Goal: Task Accomplishment & Management: Use online tool/utility

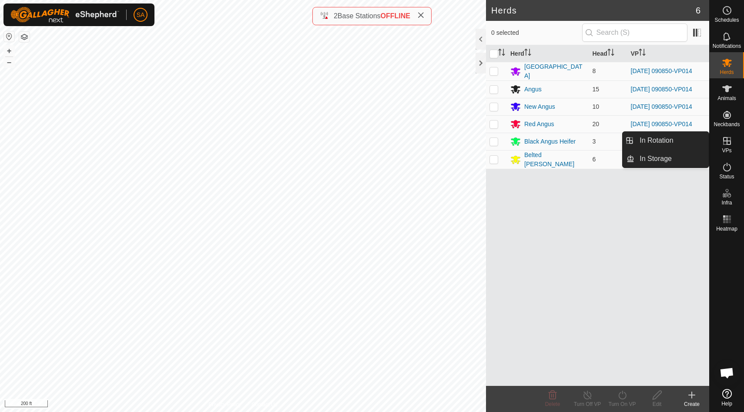
click at [730, 143] on icon at bounding box center [727, 141] width 8 height 8
click at [682, 138] on link "In Rotation" at bounding box center [671, 140] width 74 height 17
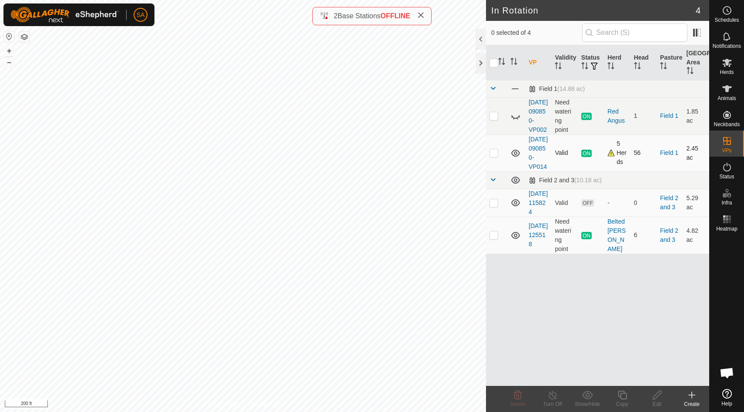
click at [493, 156] on p-checkbox at bounding box center [494, 152] width 9 height 7
checkbox input "false"
click at [494, 238] on p-checkbox at bounding box center [494, 235] width 9 height 7
checkbox input "true"
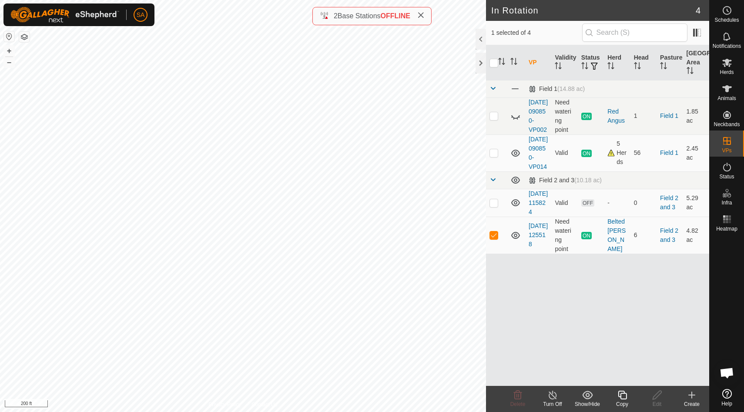
click at [623, 396] on icon at bounding box center [622, 395] width 11 height 10
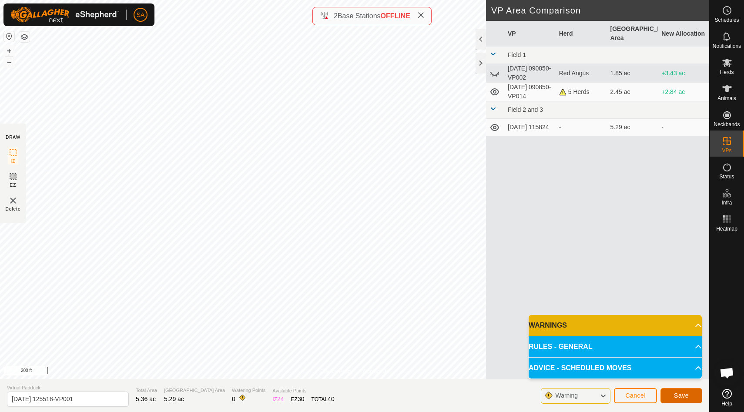
click at [684, 395] on span "Save" at bounding box center [681, 395] width 15 height 7
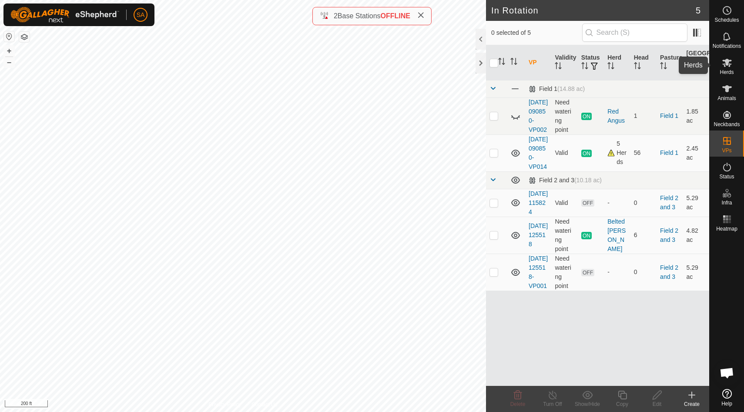
click at [725, 64] on icon at bounding box center [727, 62] width 10 height 10
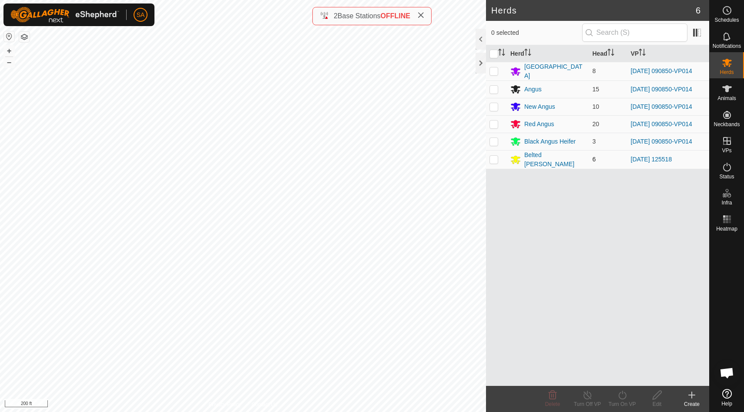
click at [494, 157] on p-checkbox at bounding box center [494, 159] width 9 height 7
checkbox input "true"
click at [621, 396] on icon at bounding box center [622, 395] width 11 height 10
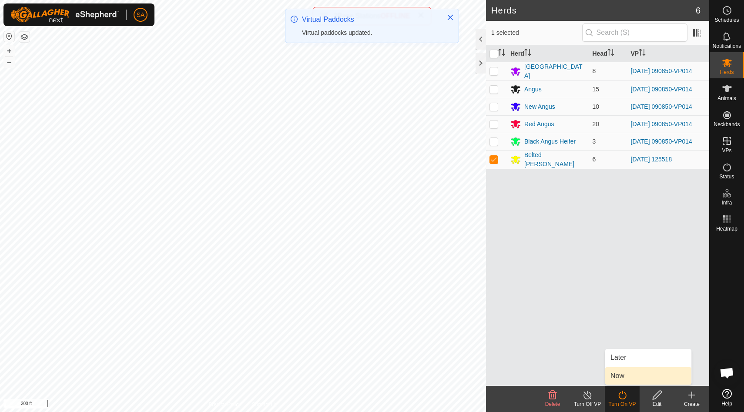
click at [623, 379] on link "Now" at bounding box center [648, 375] width 86 height 17
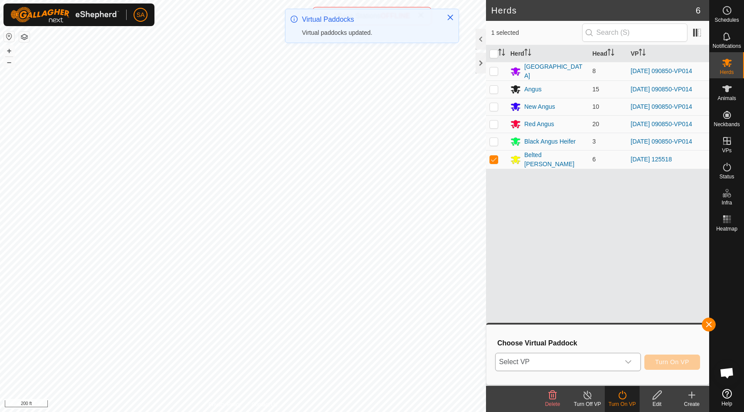
click at [630, 360] on icon "dropdown trigger" at bounding box center [628, 362] width 7 height 7
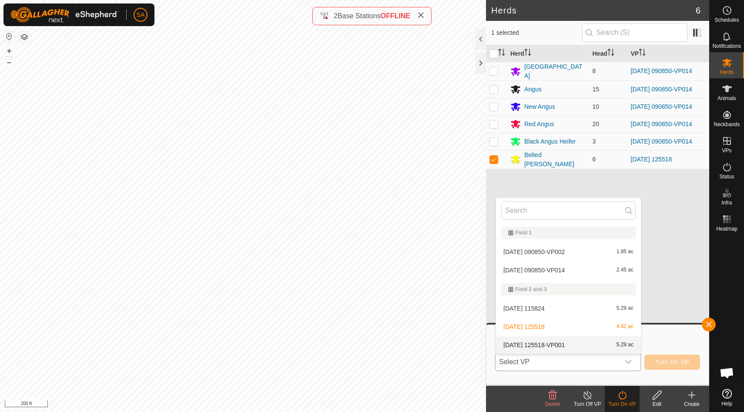
click at [628, 344] on li "[DATE] 125518-VP001 5.29 ac" at bounding box center [568, 344] width 145 height 17
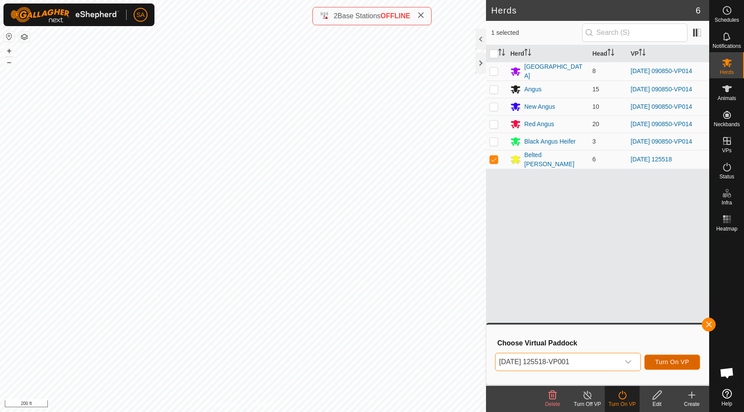
click at [668, 361] on span "Turn On VP" at bounding box center [672, 362] width 34 height 7
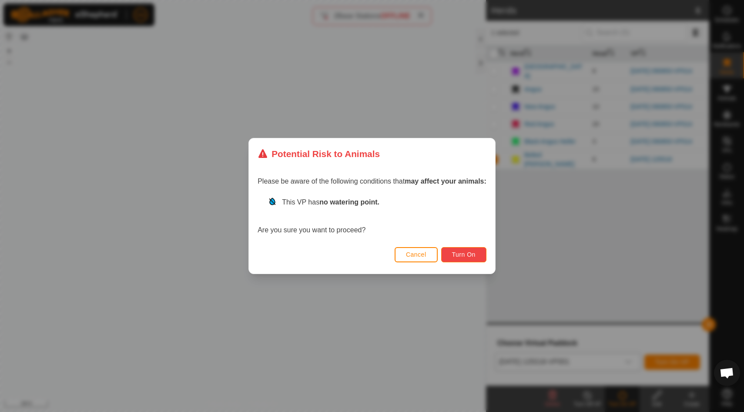
click at [466, 252] on span "Turn On" at bounding box center [463, 254] width 23 height 7
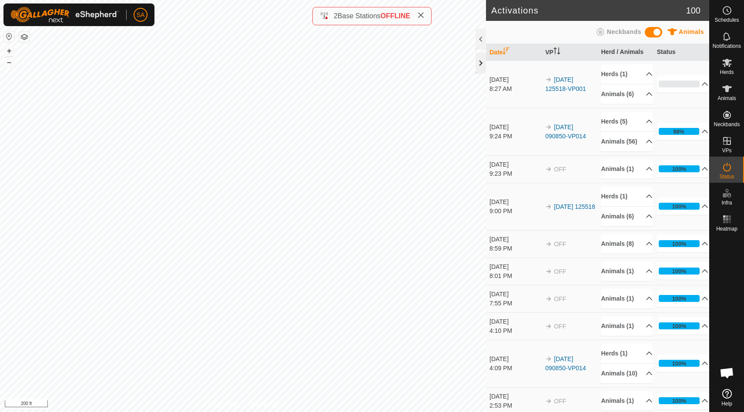
click at [480, 63] on div at bounding box center [481, 63] width 10 height 21
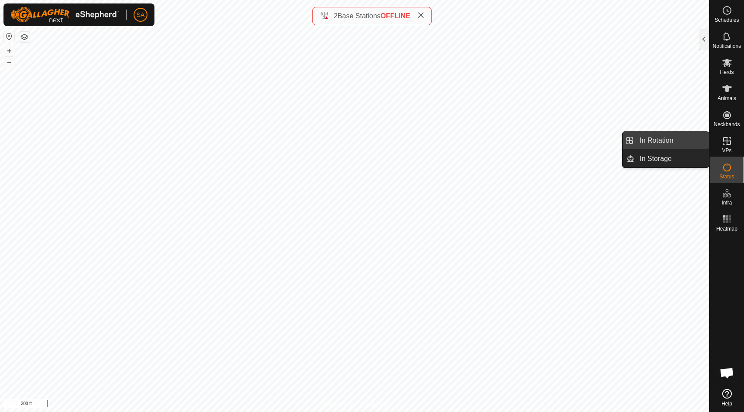
click at [659, 141] on link "In Rotation" at bounding box center [671, 140] width 74 height 17
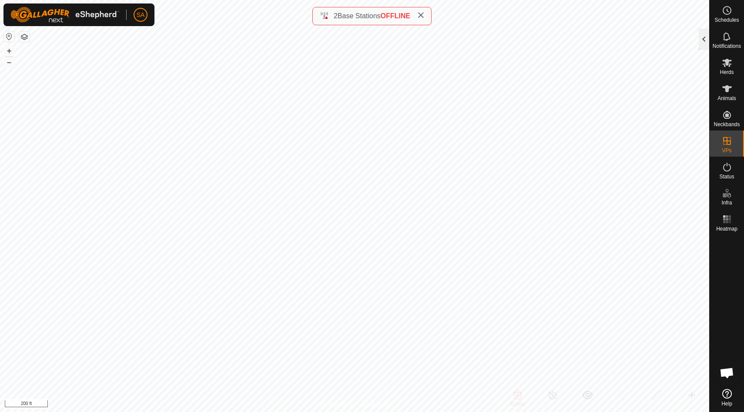
click at [702, 40] on div at bounding box center [704, 39] width 10 height 21
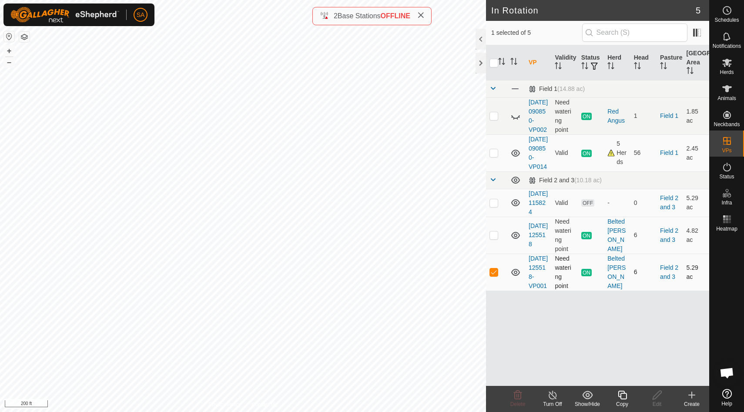
click at [493, 275] on p-checkbox at bounding box center [494, 271] width 9 height 7
checkbox input "false"
click at [492, 156] on p-checkbox at bounding box center [494, 152] width 9 height 7
checkbox input "true"
click at [622, 399] on icon at bounding box center [622, 395] width 9 height 9
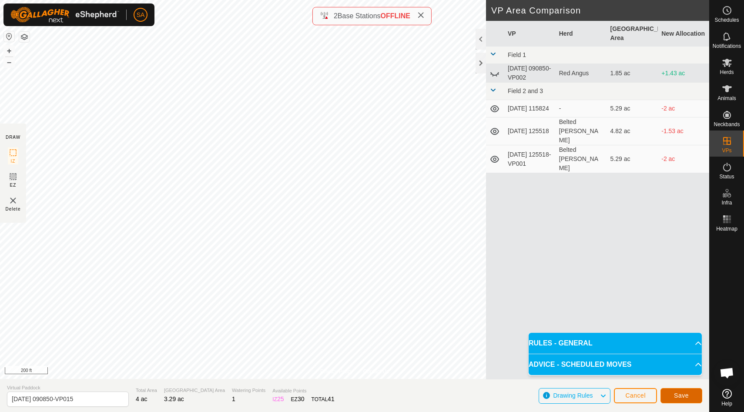
click at [688, 395] on span "Save" at bounding box center [681, 395] width 15 height 7
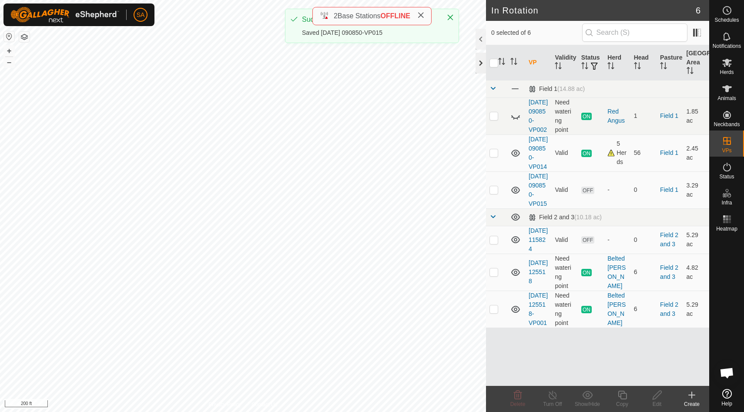
click at [483, 59] on div at bounding box center [481, 63] width 10 height 21
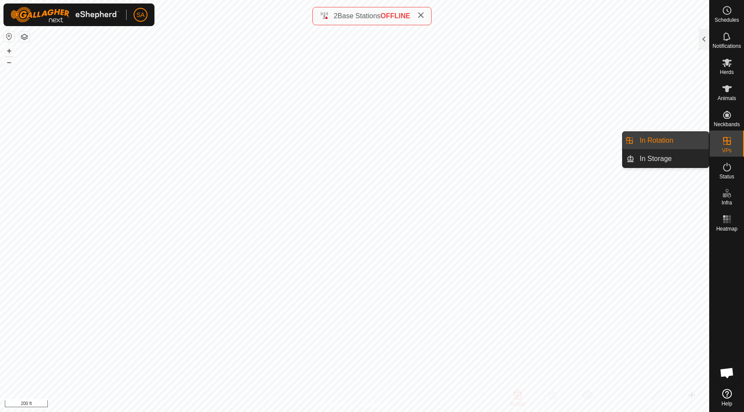
click at [732, 141] on es-virtualpaddocks-svg-icon at bounding box center [727, 141] width 16 height 14
click at [672, 142] on link "In Rotation" at bounding box center [671, 140] width 74 height 17
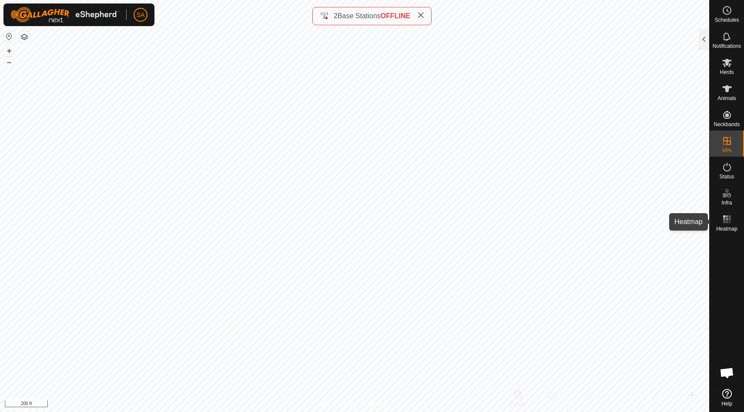
click at [728, 225] on es-heatmap-svg-icon at bounding box center [727, 219] width 16 height 14
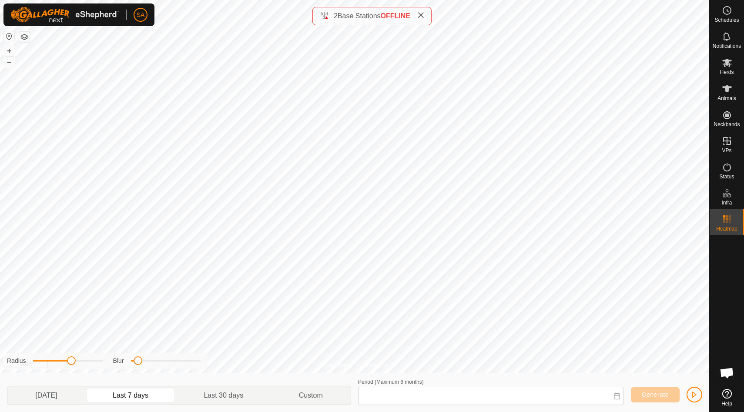
type input "[DATE] - [DATE]"
drag, startPoint x: 138, startPoint y: 362, endPoint x: 196, endPoint y: 361, distance: 57.9
click at [196, 361] on span at bounding box center [193, 360] width 9 height 9
drag, startPoint x: 70, startPoint y: 361, endPoint x: 102, endPoint y: 360, distance: 32.2
click at [102, 360] on span at bounding box center [101, 360] width 9 height 9
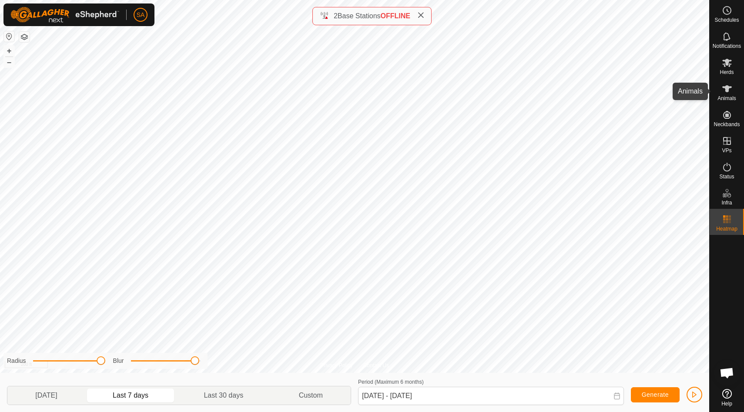
click at [731, 96] on span "Animals" at bounding box center [727, 98] width 19 height 5
